Goal: Task Accomplishment & Management: Manage account settings

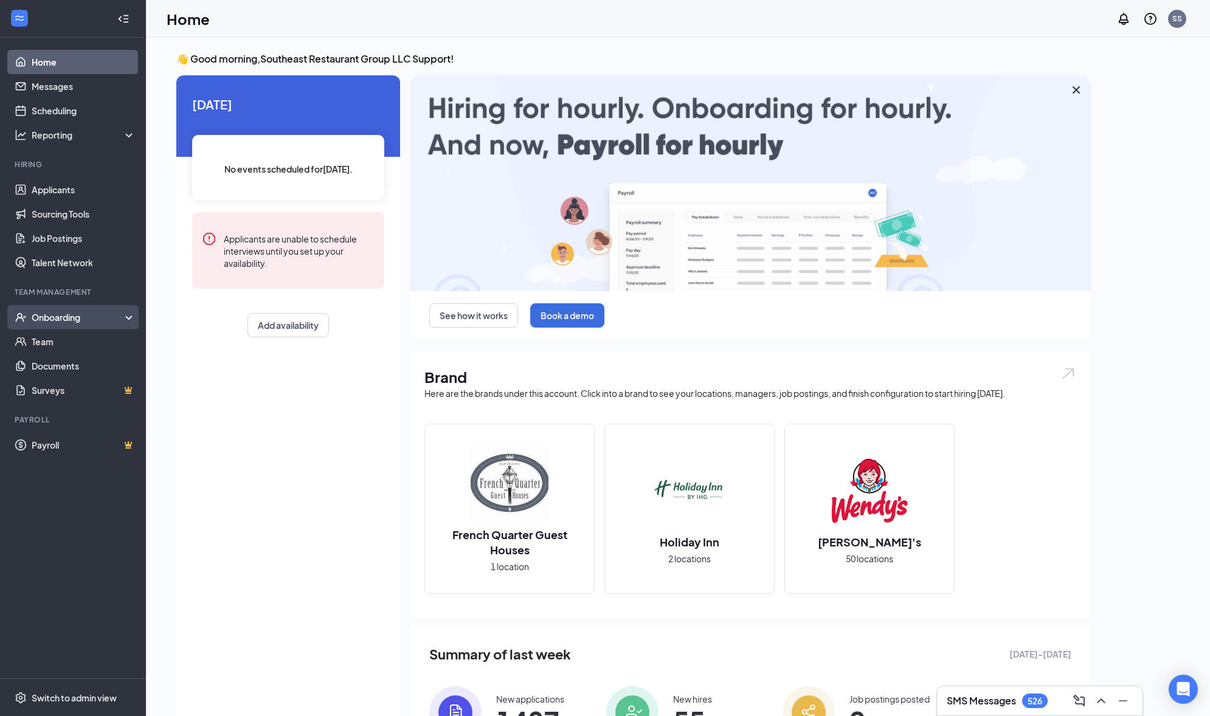
click at [83, 324] on div "Onboarding" at bounding box center [73, 317] width 146 height 24
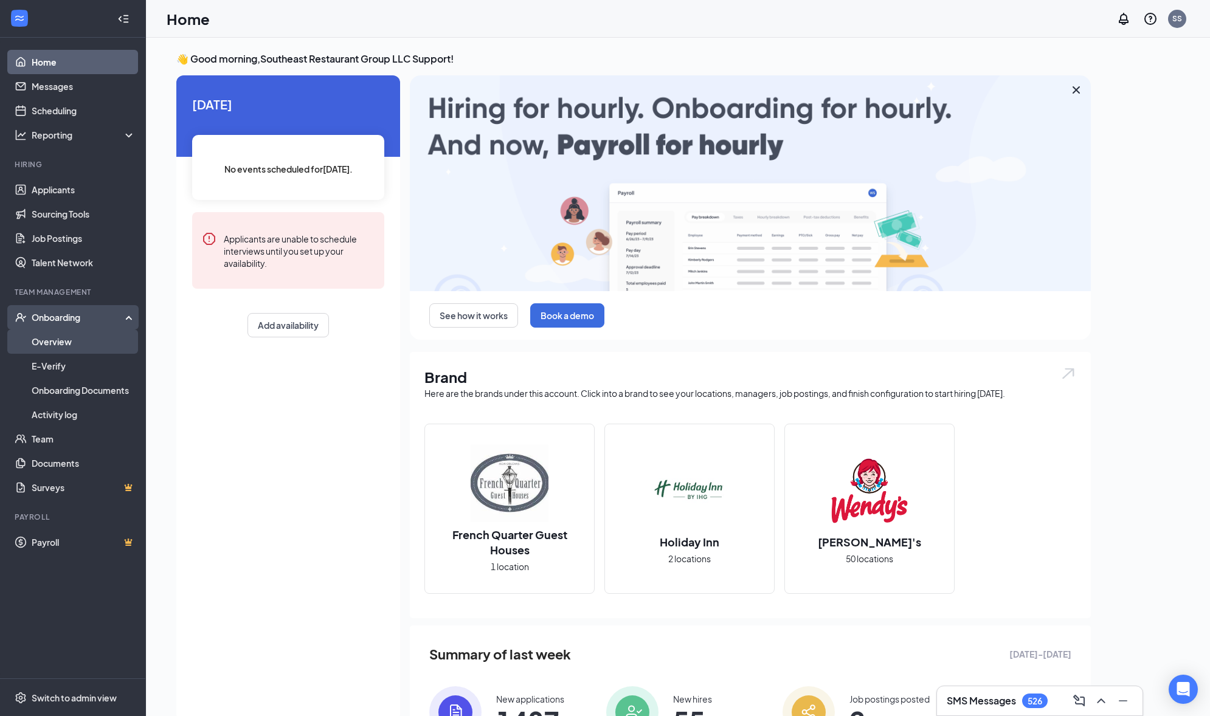
click at [82, 334] on link "Overview" at bounding box center [84, 341] width 104 height 24
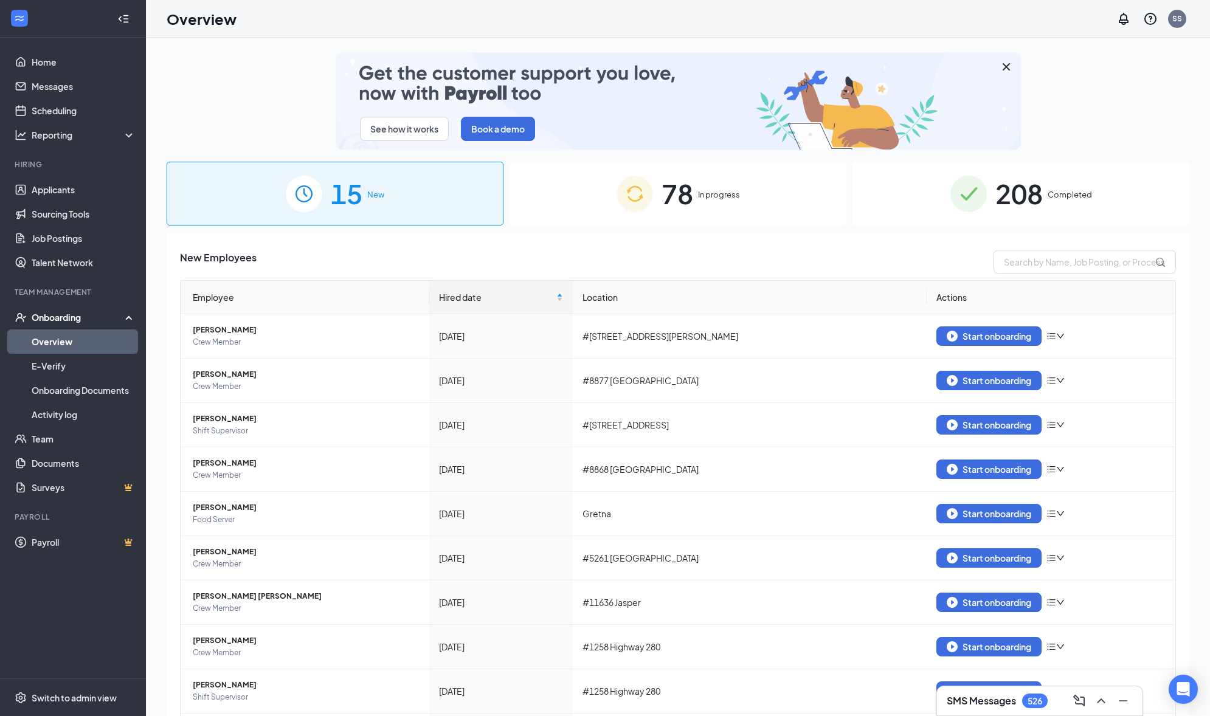
click at [703, 195] on span "In progress" at bounding box center [719, 194] width 42 height 12
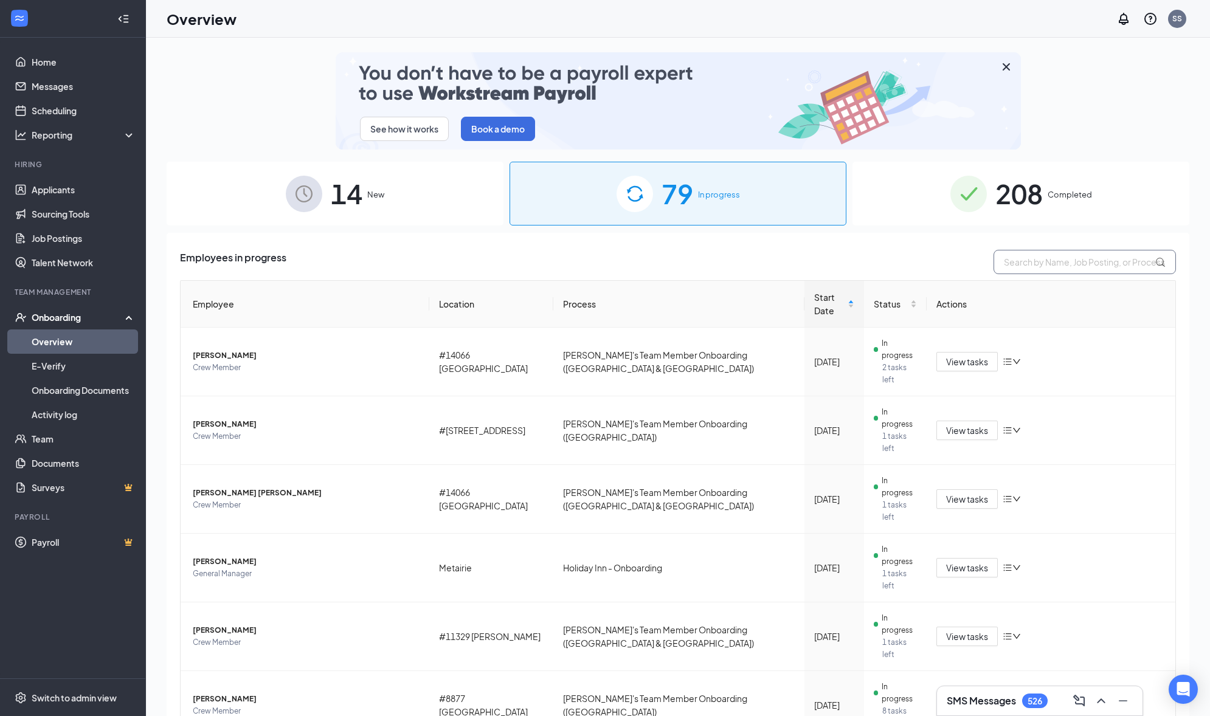
click at [1015, 266] on input "text" at bounding box center [1084, 262] width 182 height 24
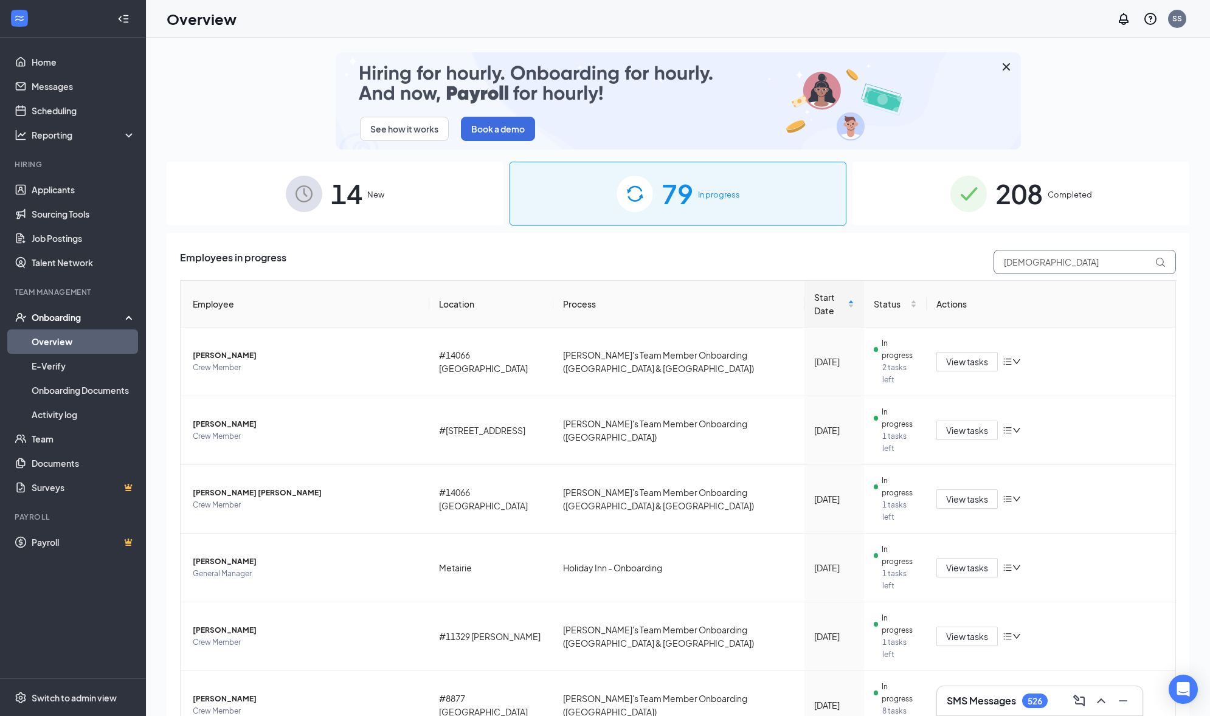
type input "[DEMOGRAPHIC_DATA]"
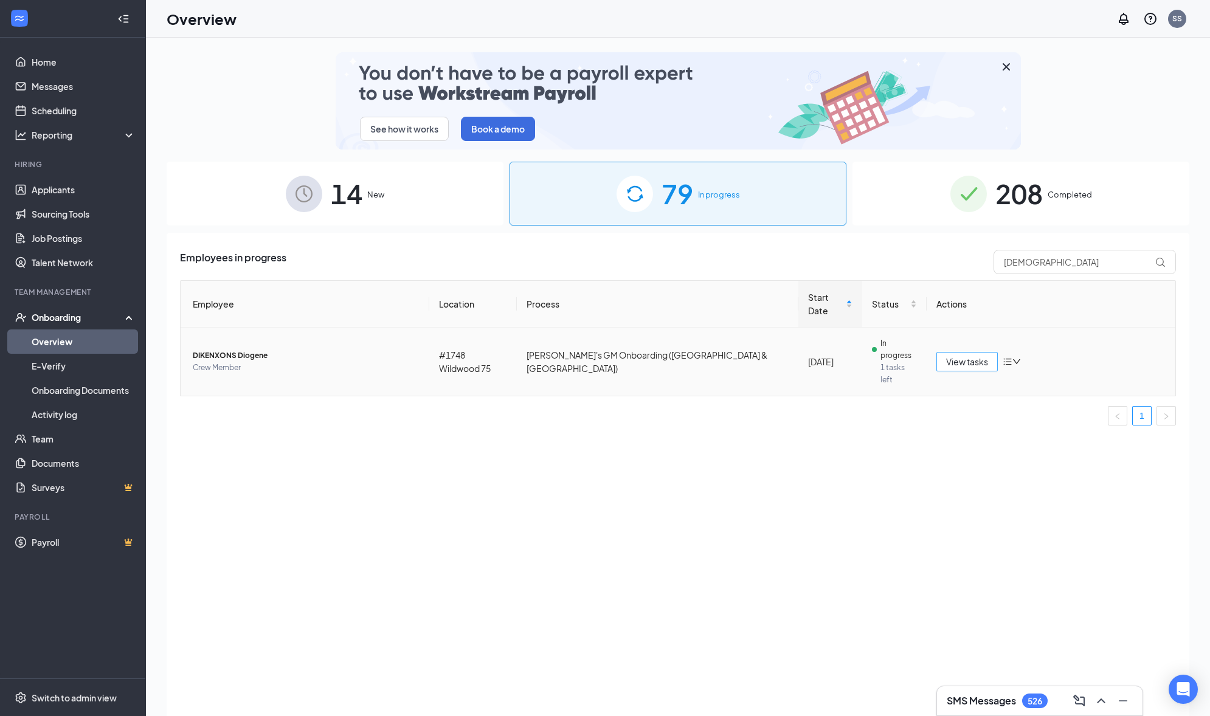
click at [947, 355] on span "View tasks" at bounding box center [967, 361] width 42 height 13
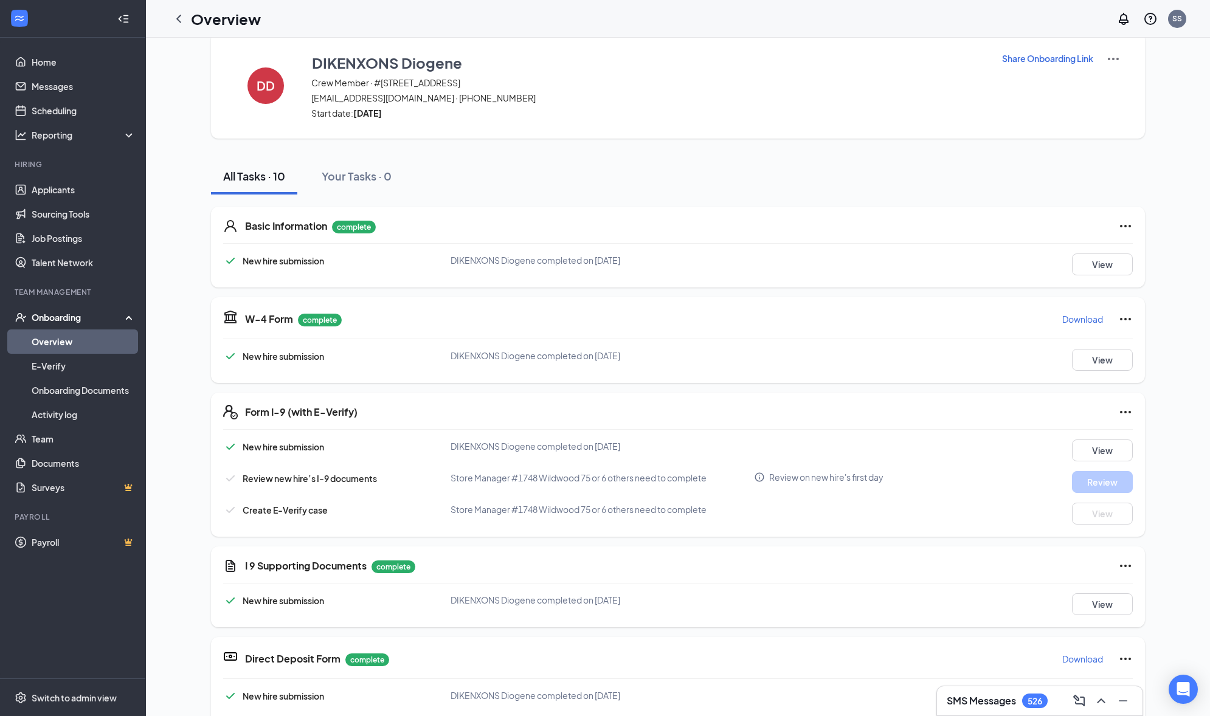
scroll to position [22, 0]
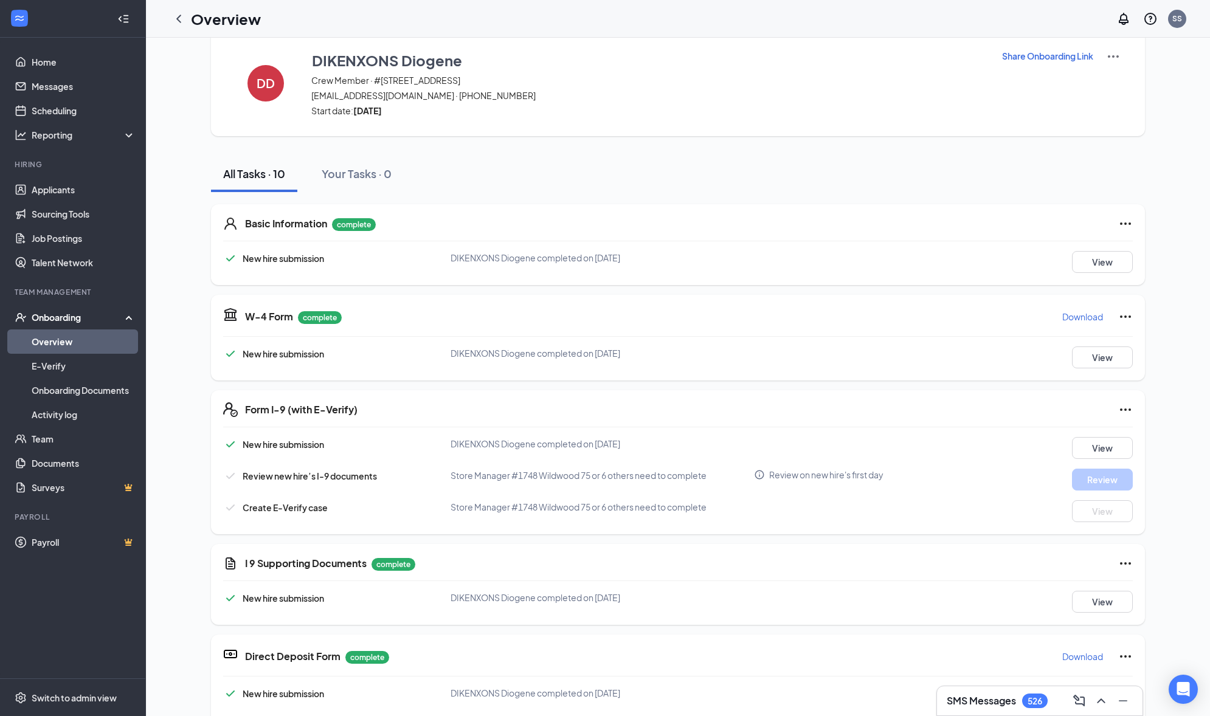
click at [1118, 410] on icon "Ellipses" at bounding box center [1125, 409] width 15 height 15
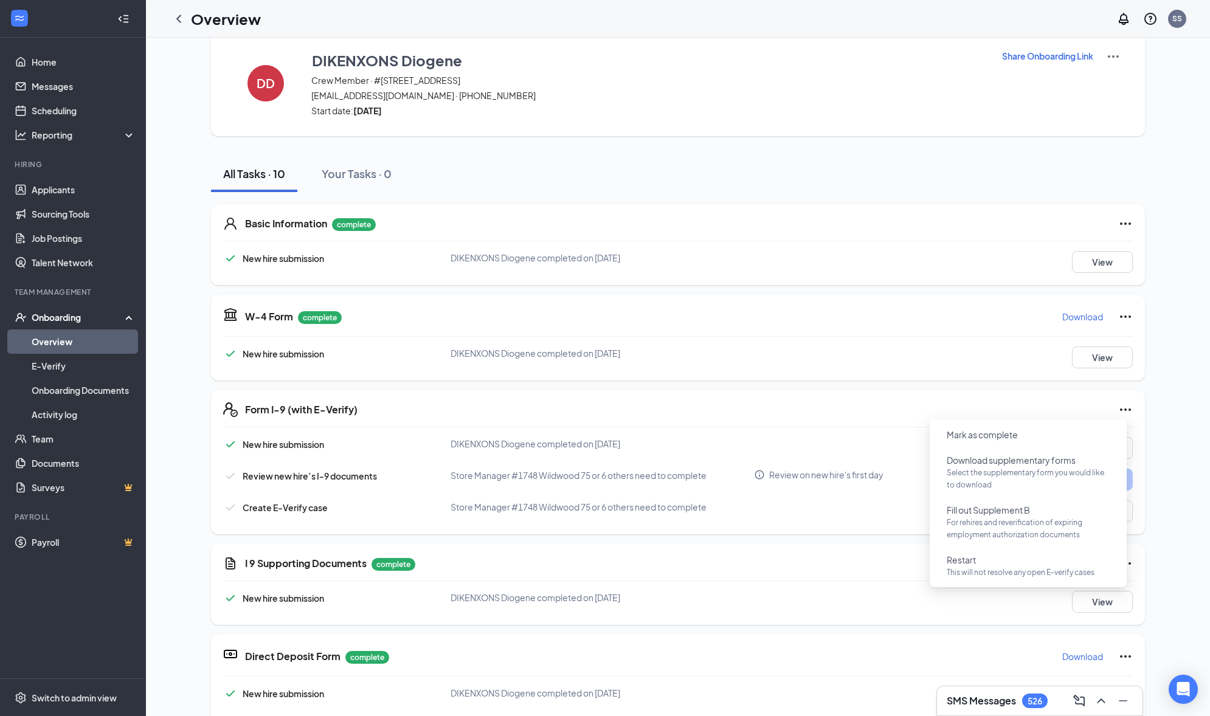
click at [836, 395] on div "Form I-9 (with E-Verify) New hire submission DIKENXONS Diogene completed on [DA…" at bounding box center [678, 462] width 934 height 144
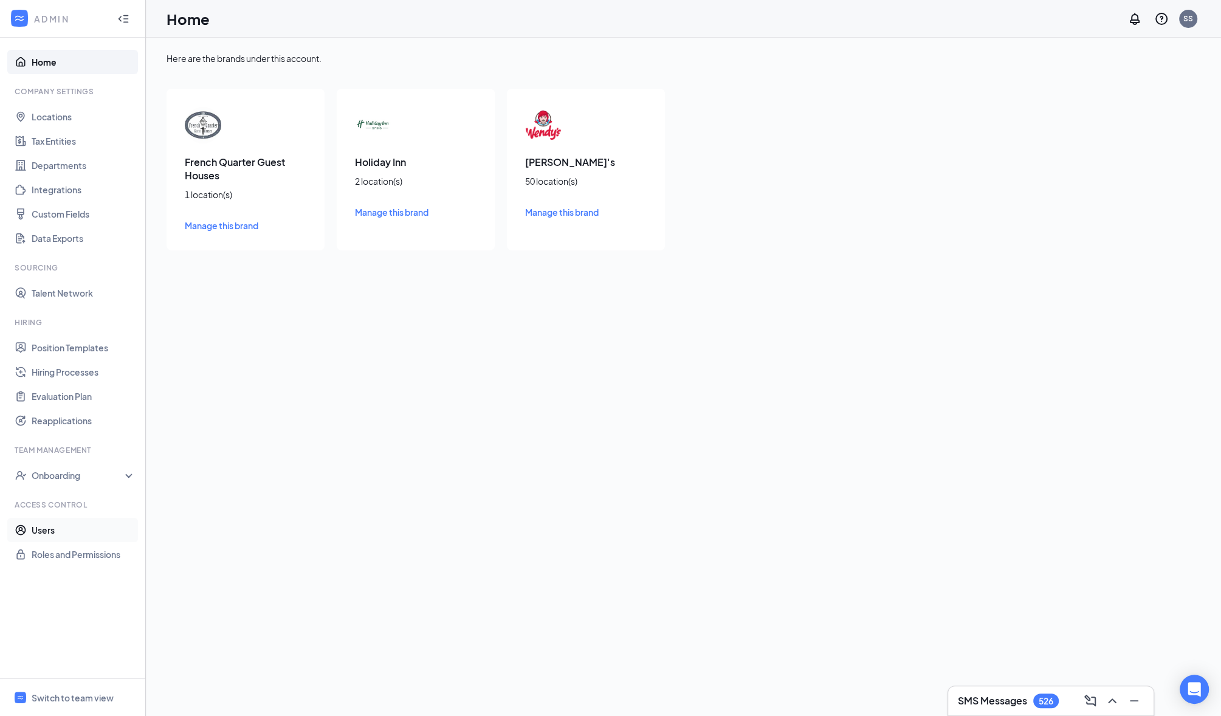
click at [52, 525] on link "Users" at bounding box center [84, 530] width 104 height 24
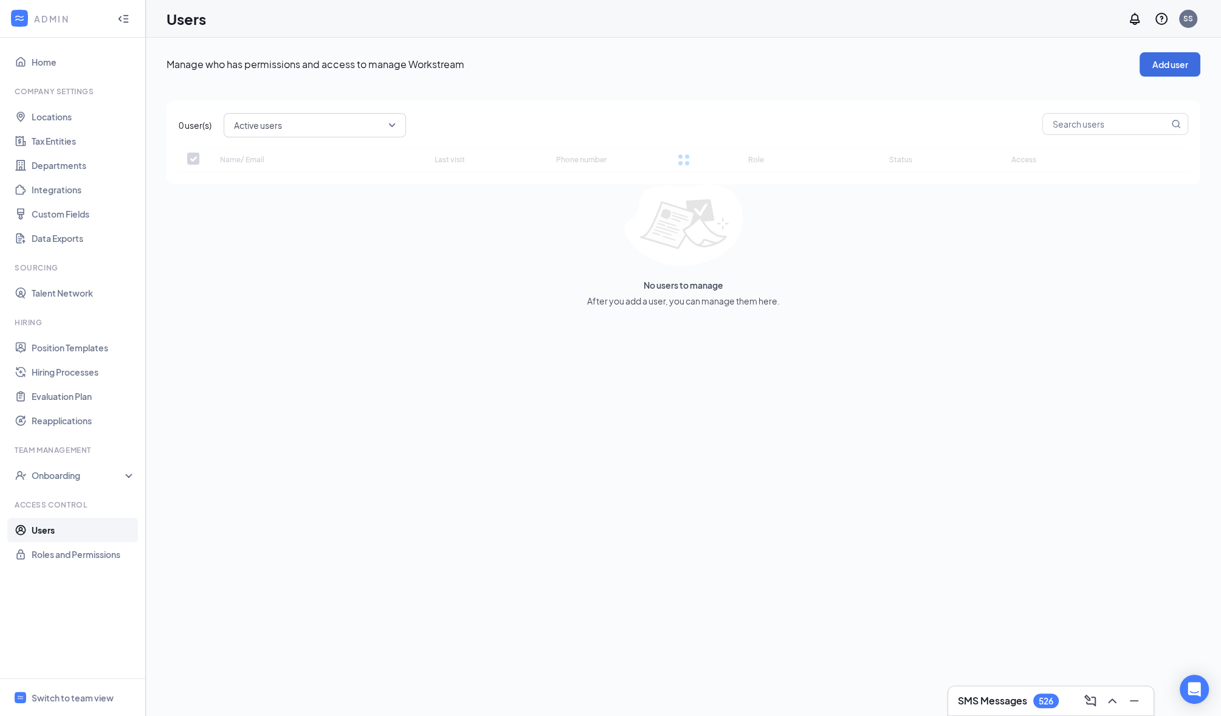
checkbox input "false"
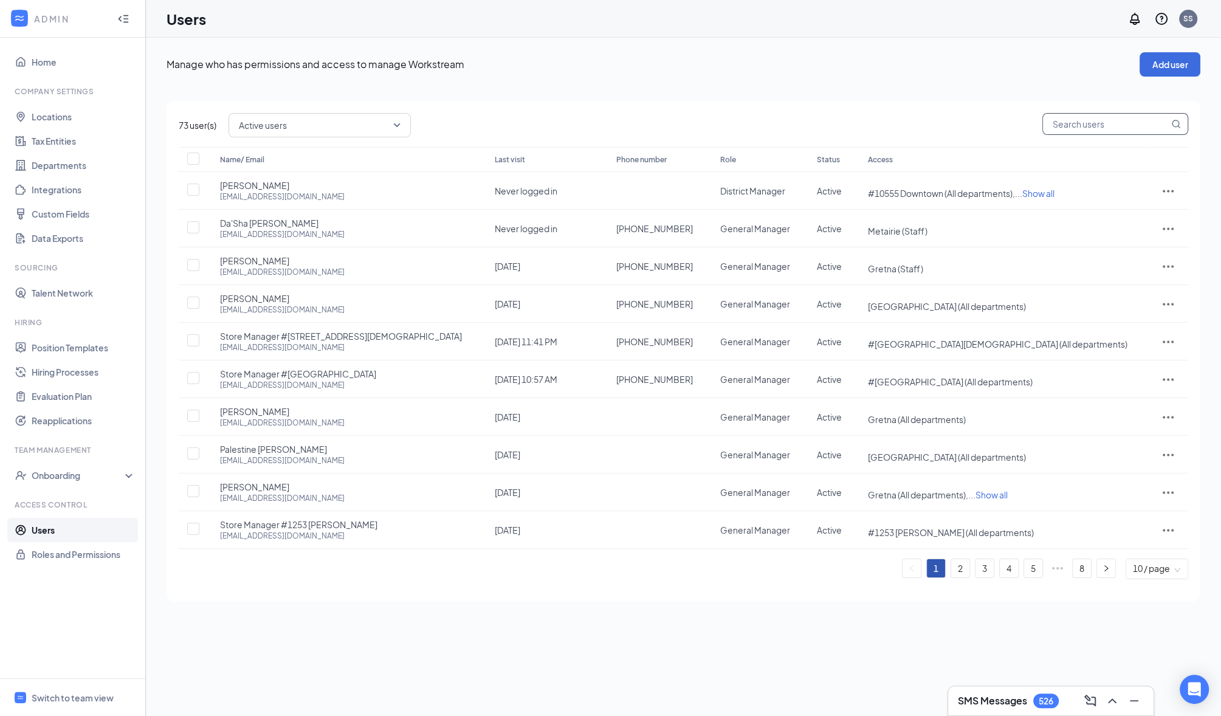
click at [1049, 124] on input "text" at bounding box center [1106, 124] width 126 height 21
paste input "dmcnicol@kfkgroup.com"
type input "dmcnicol@kfkgroup.com"
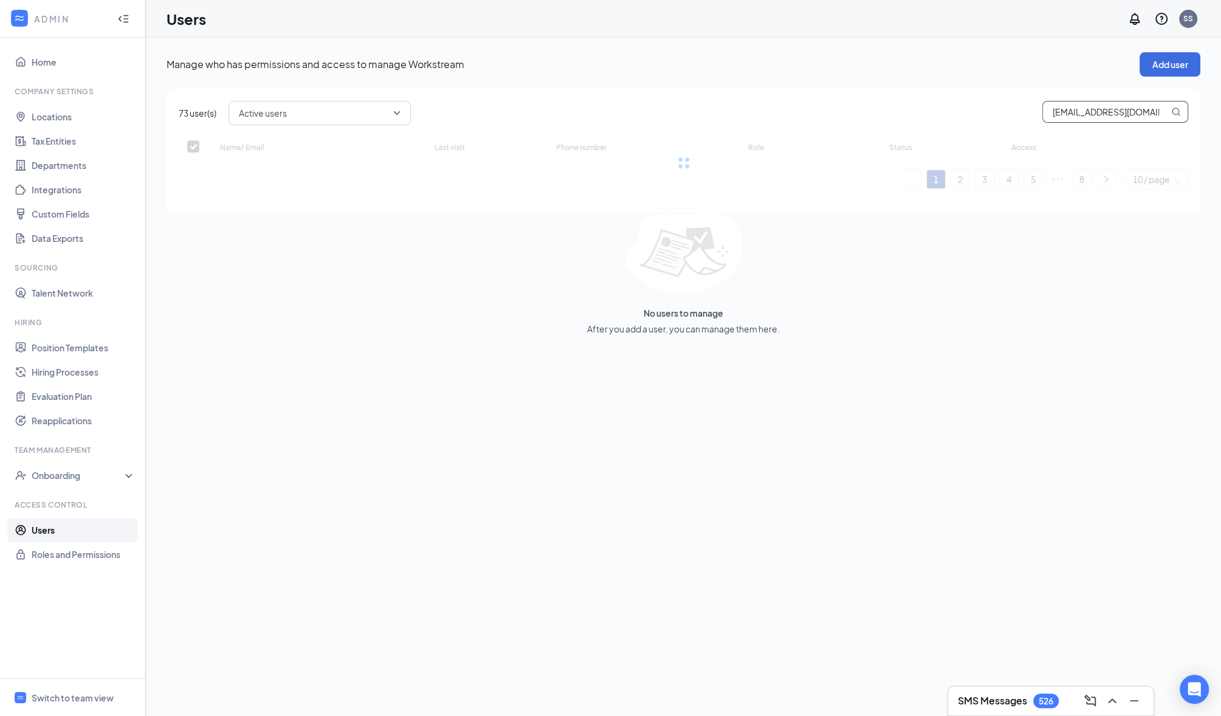
checkbox input "false"
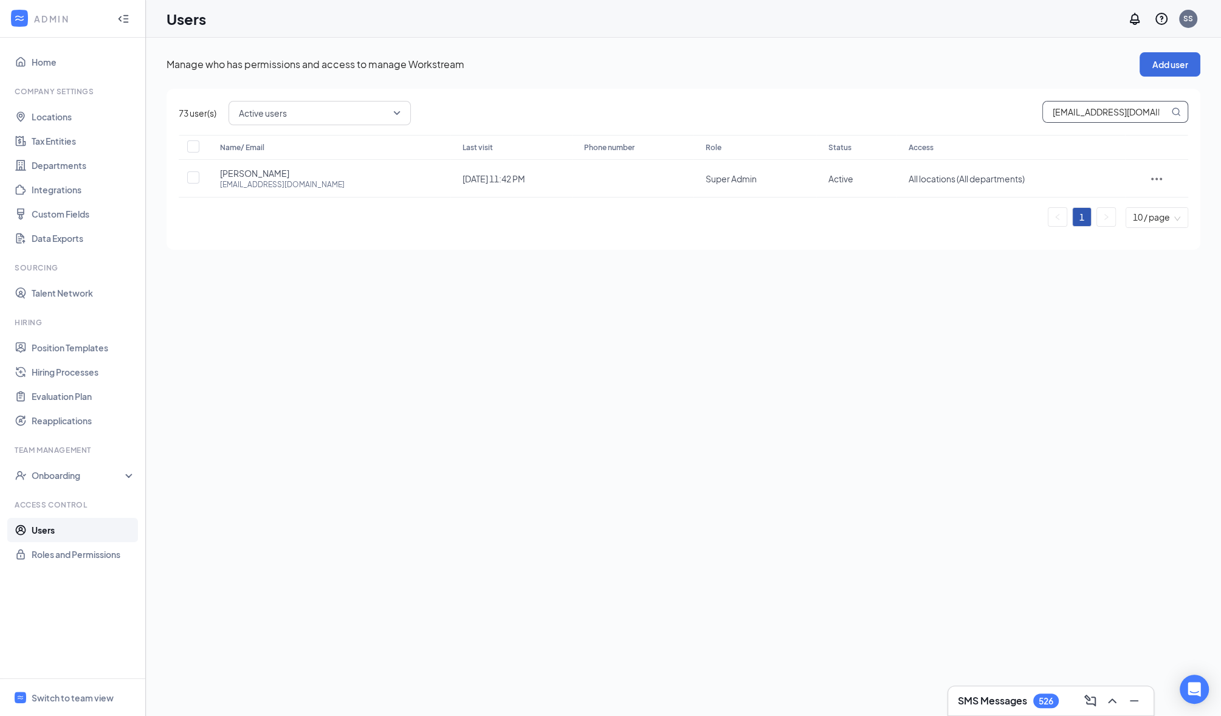
click at [1057, 114] on input "dmcnicol@kfkgroup.com" at bounding box center [1106, 112] width 126 height 21
type input "mcnicol@kfkgroup.com"
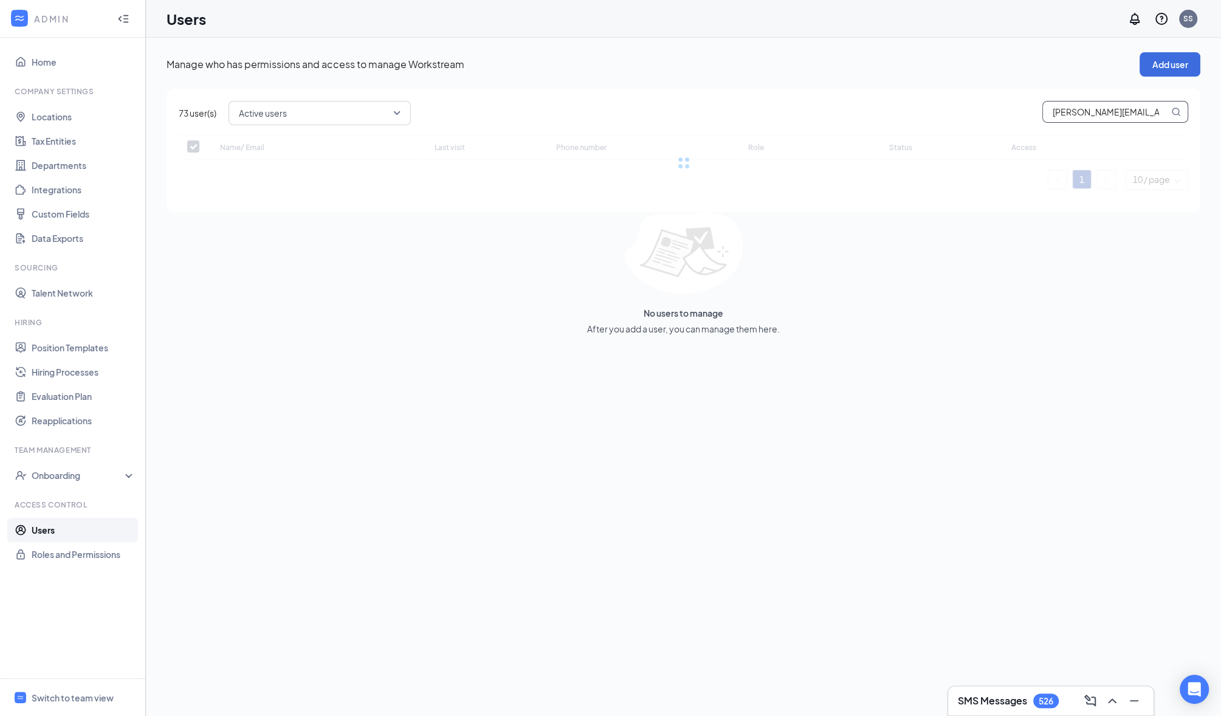
checkbox input "false"
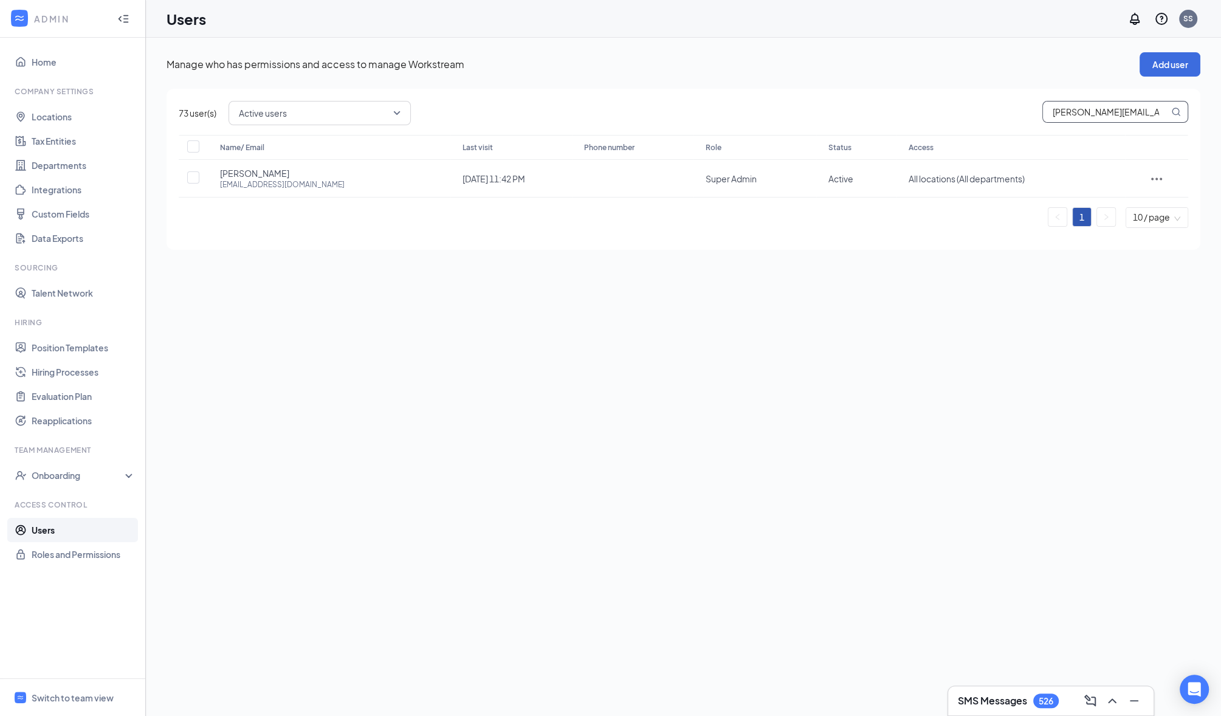
type input "dmcnicol@kfkgroup.com"
